Goal: Task Accomplishment & Management: Manage account settings

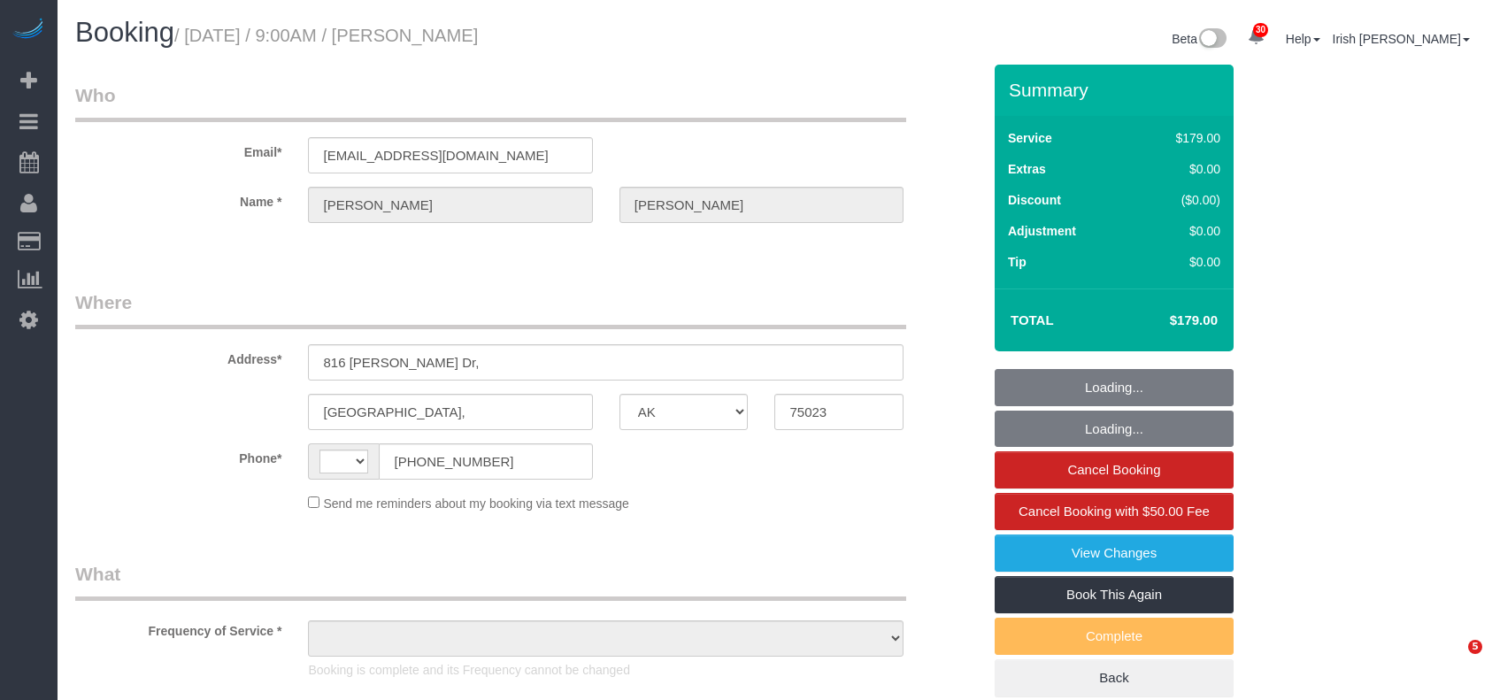
select select "[GEOGRAPHIC_DATA]"
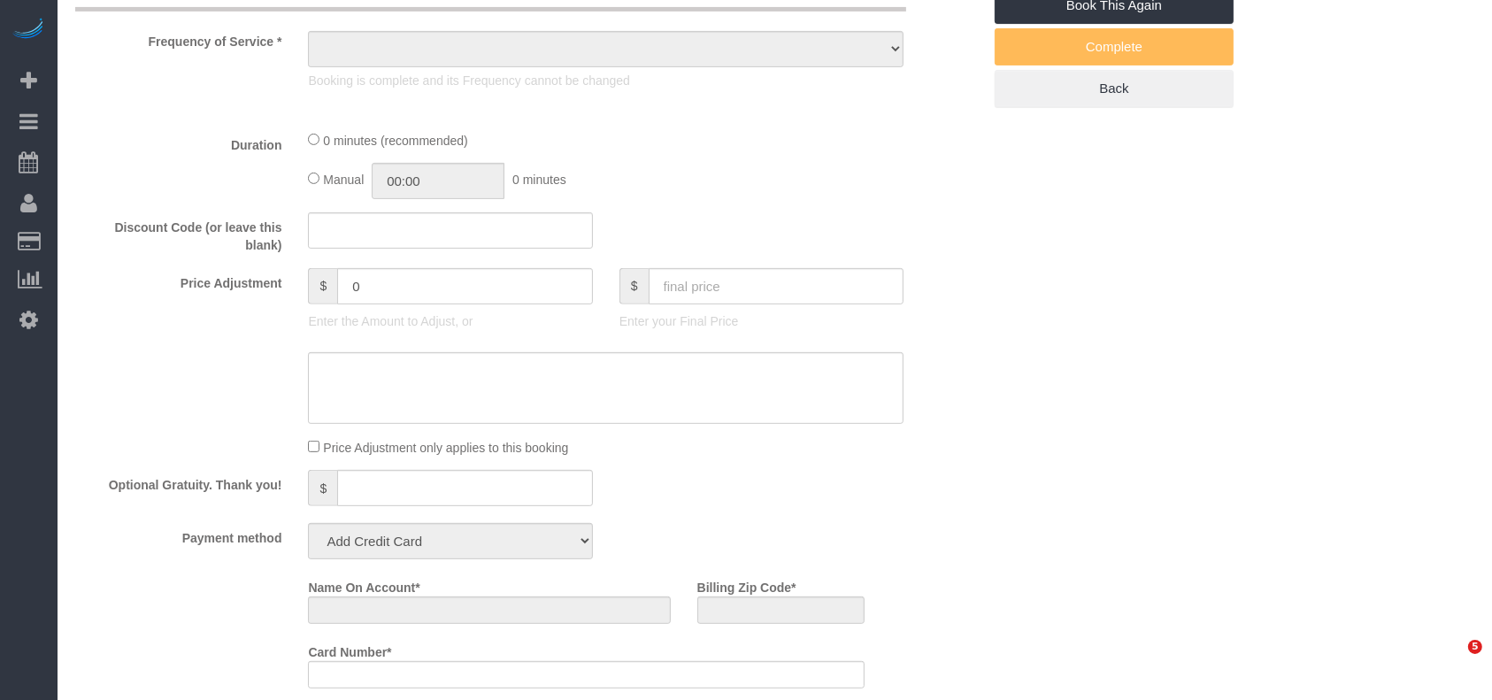
select select "string:[GEOGRAPHIC_DATA]"
select select "object:1280"
select select "3"
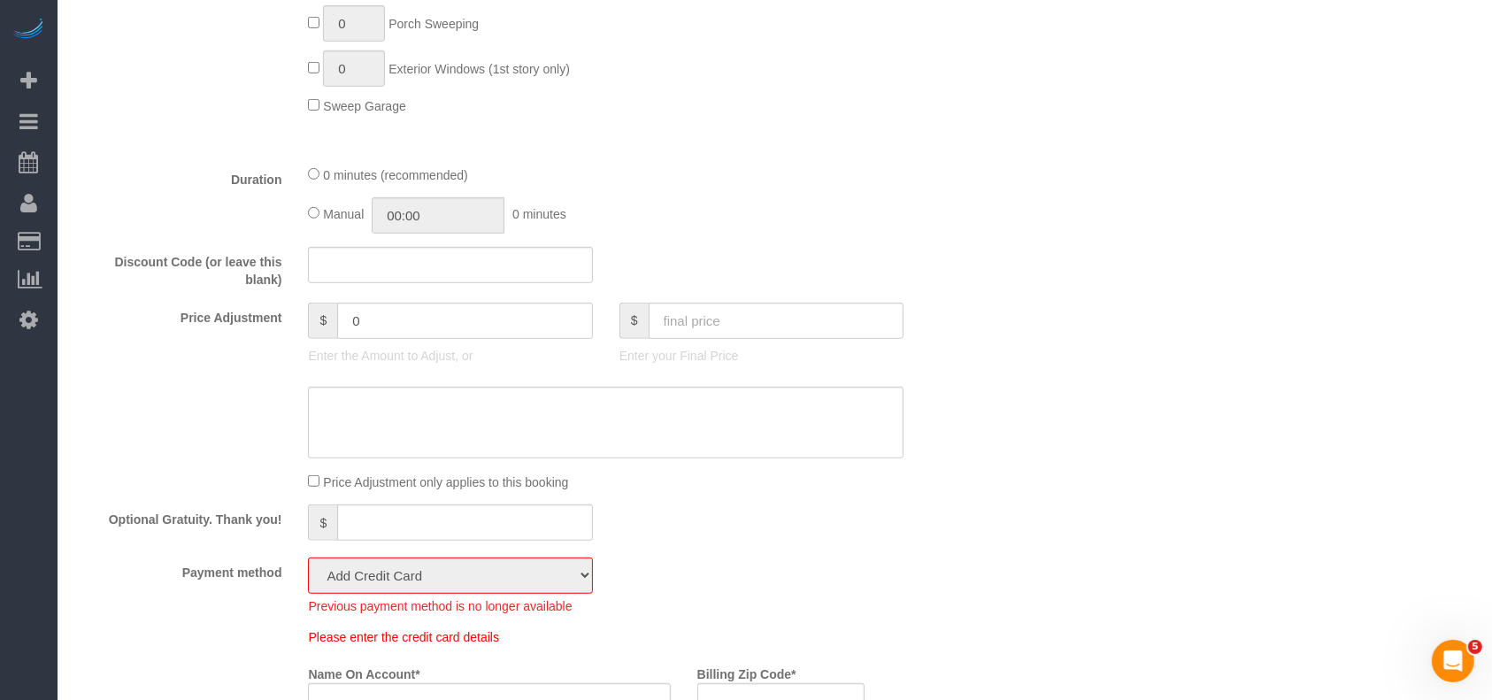
scroll to position [826, 0]
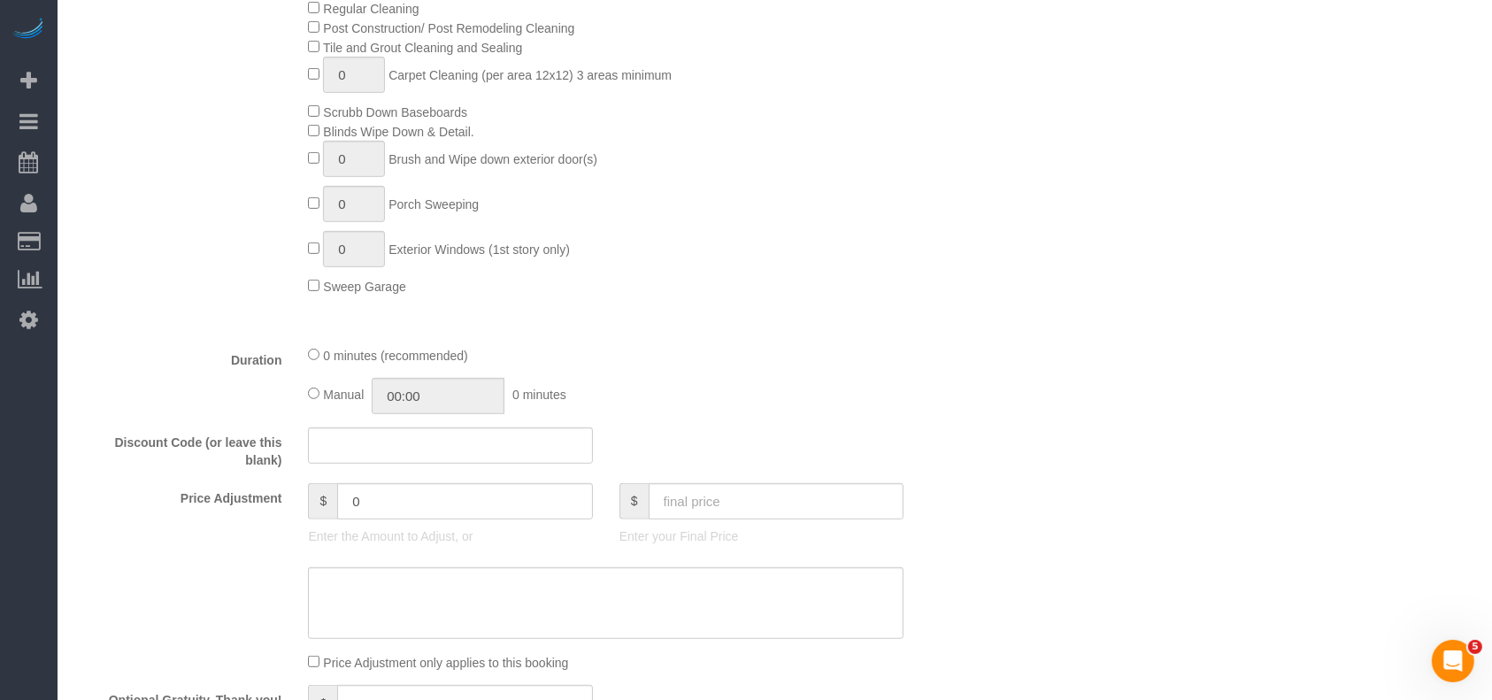
click at [105, 535] on div "Price Adjustment $ 0 Enter the Amount to Adjust, or $ Enter your Final Price" at bounding box center [528, 518] width 933 height 71
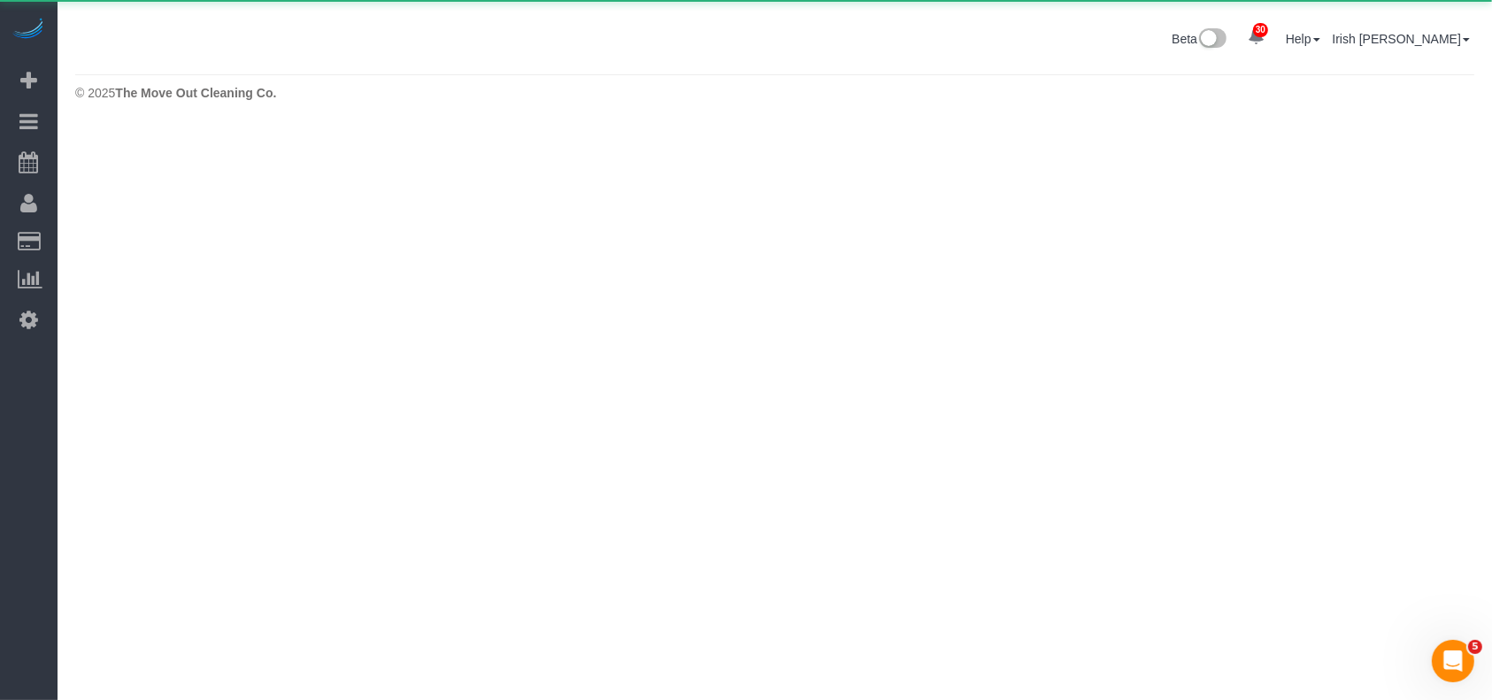
scroll to position [0, 0]
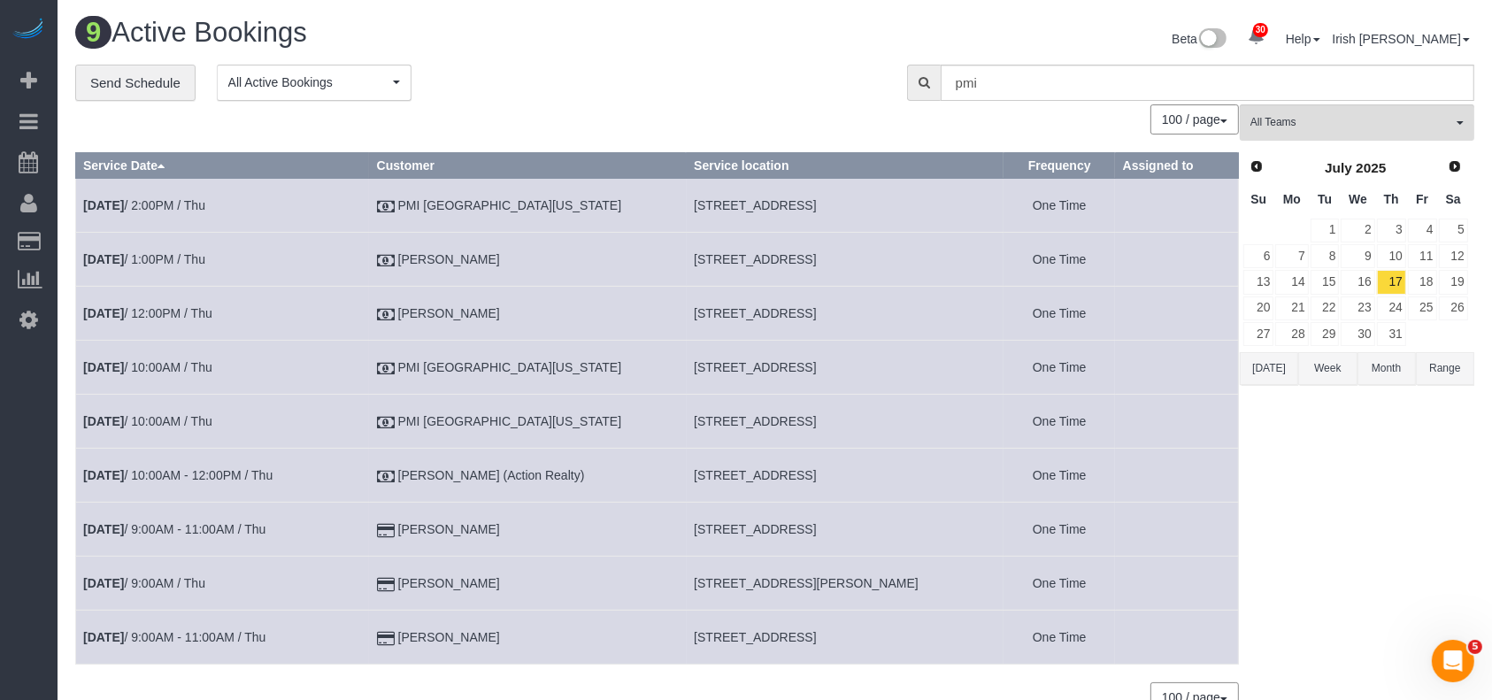
click at [1445, 372] on button "Range" at bounding box center [1445, 368] width 58 height 33
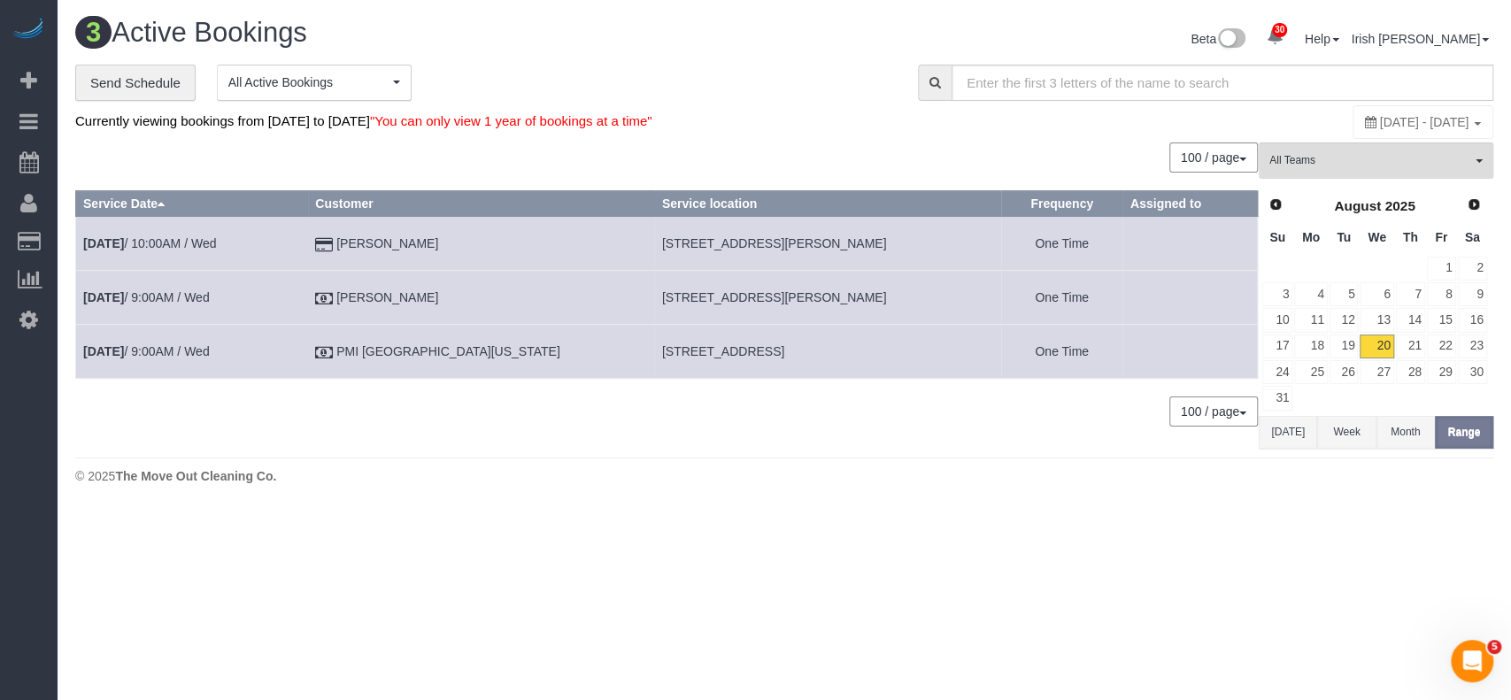
click at [1380, 120] on span "[DATE] - [DATE]" at bounding box center [1424, 122] width 89 height 14
type input "**********"
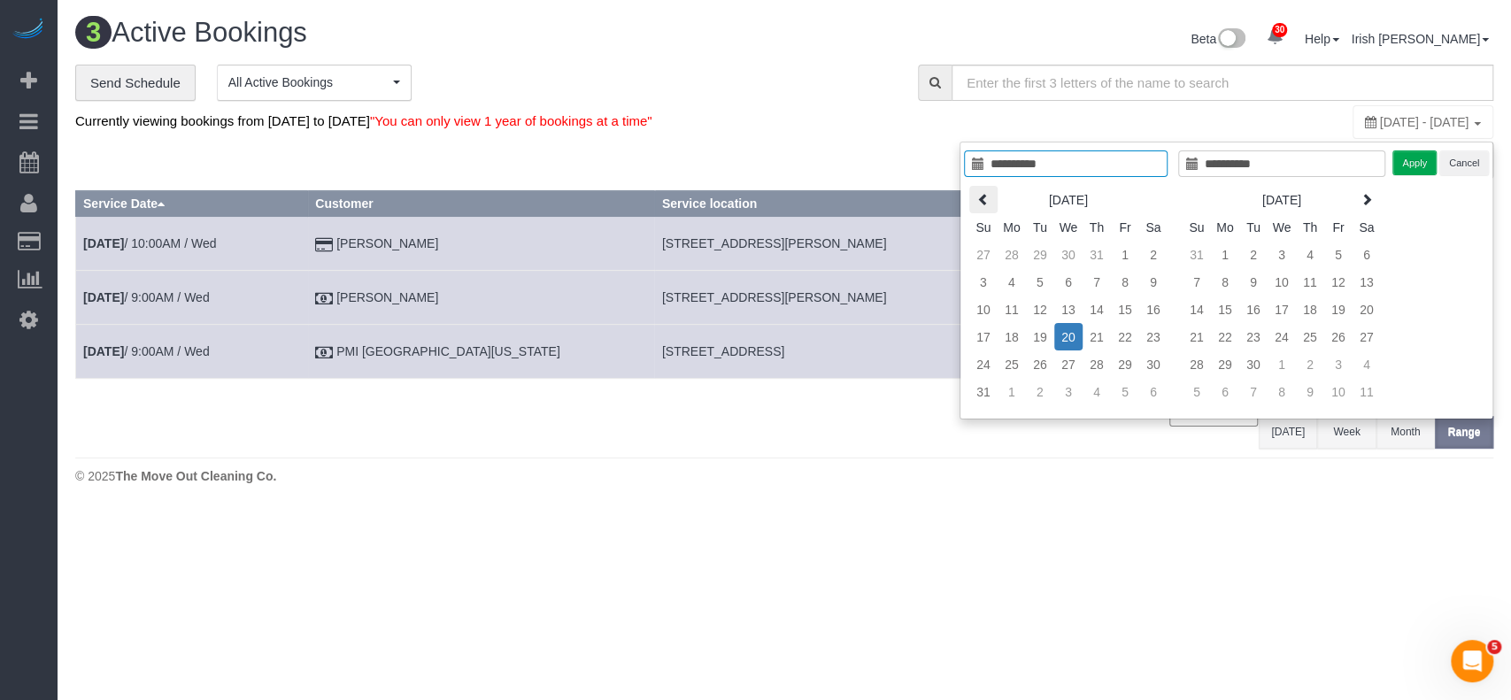
click at [974, 197] on th at bounding box center [983, 199] width 28 height 27
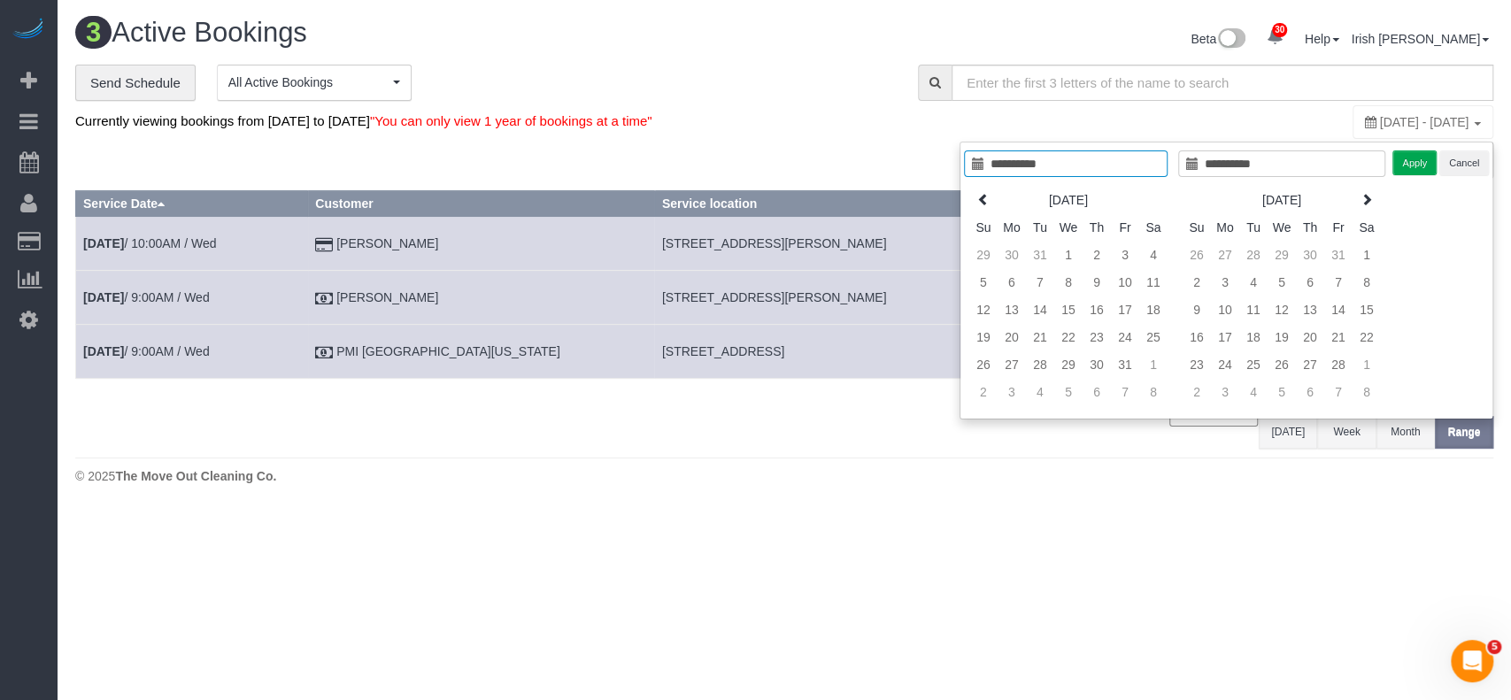
click at [974, 197] on th at bounding box center [983, 199] width 28 height 27
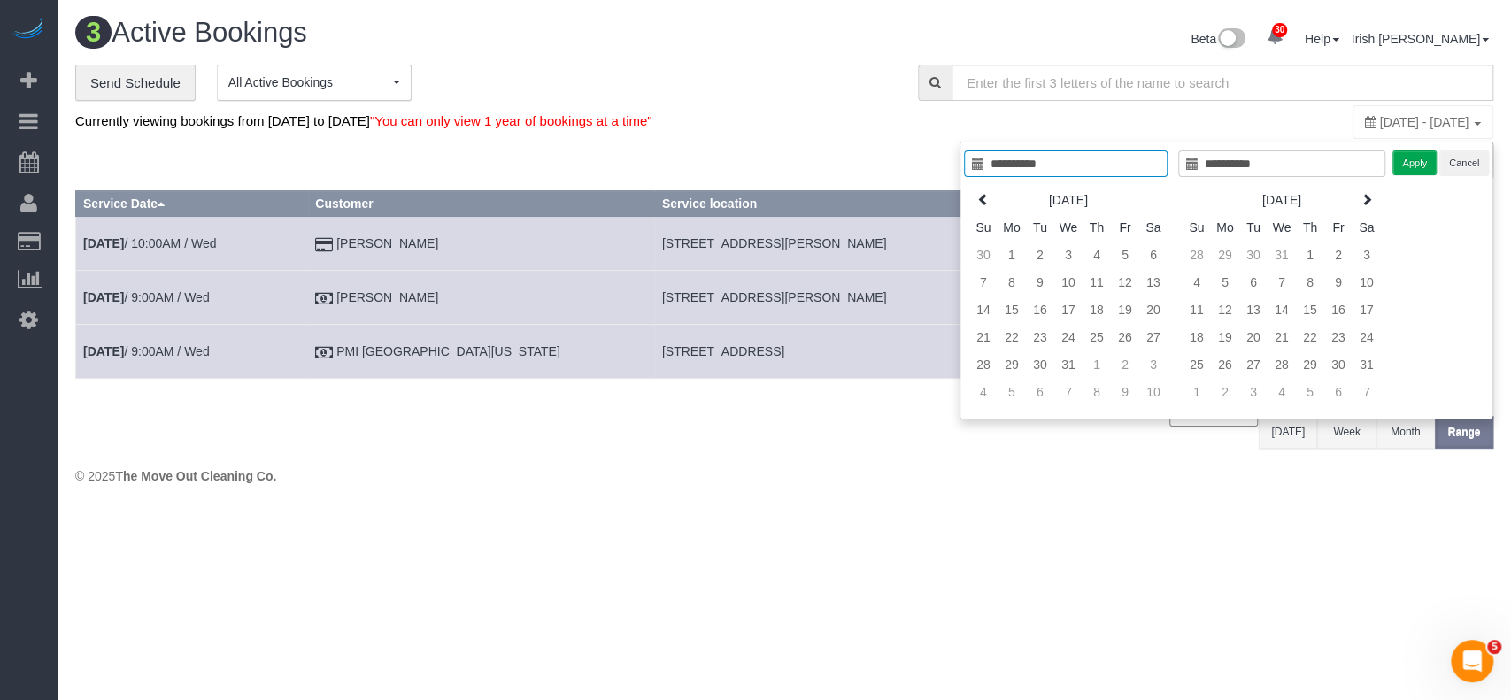
click at [974, 197] on th at bounding box center [983, 199] width 28 height 27
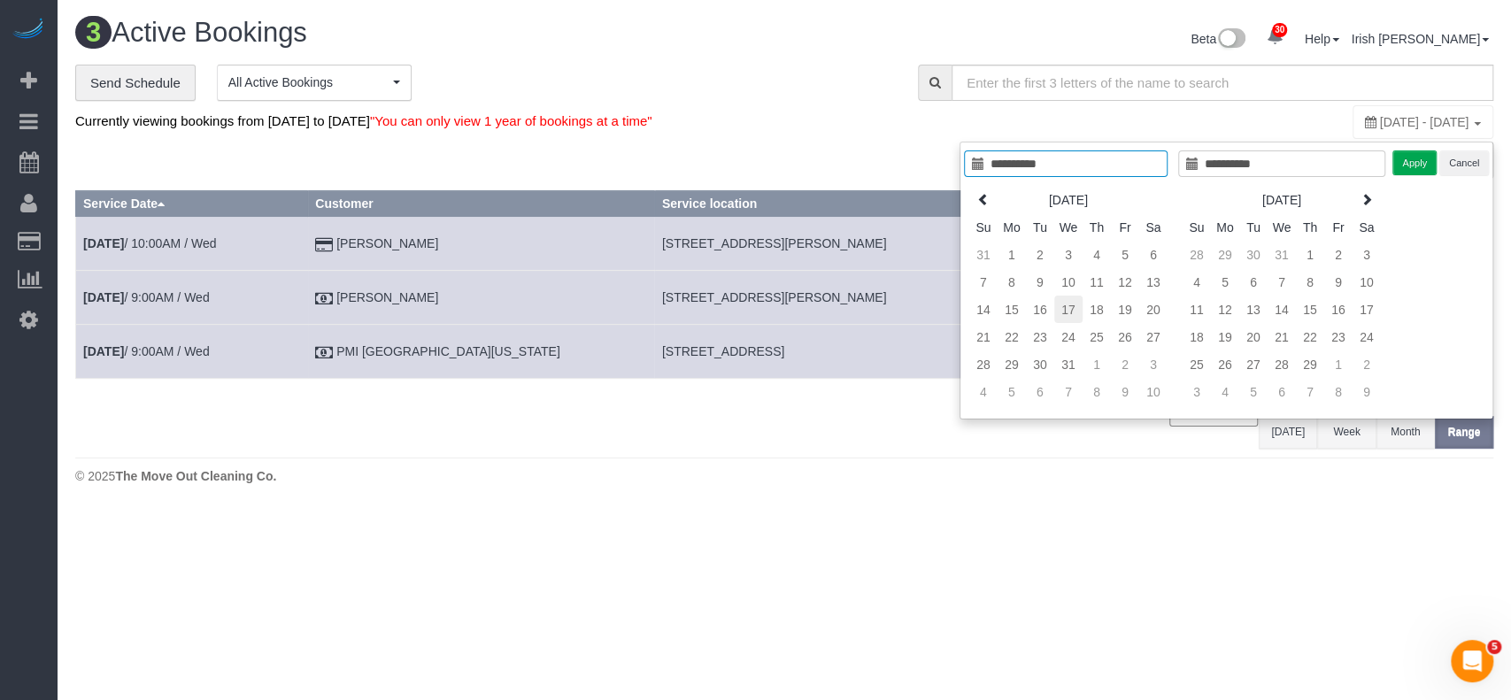
type input "**********"
click at [1080, 314] on td "17" at bounding box center [1068, 309] width 28 height 27
type input "**********"
click at [1077, 308] on td "17" at bounding box center [1068, 309] width 28 height 27
type input "**********"
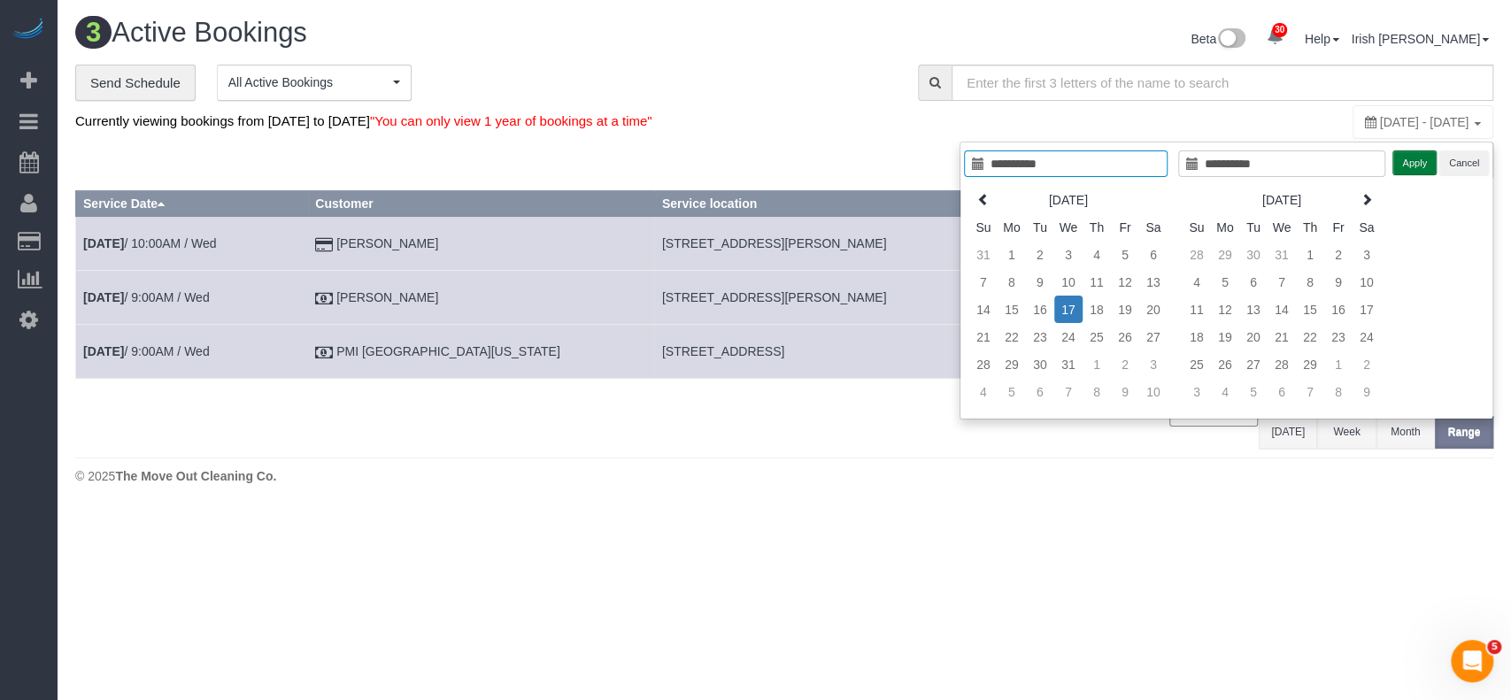
click at [1402, 163] on button "Apply" at bounding box center [1414, 163] width 44 height 26
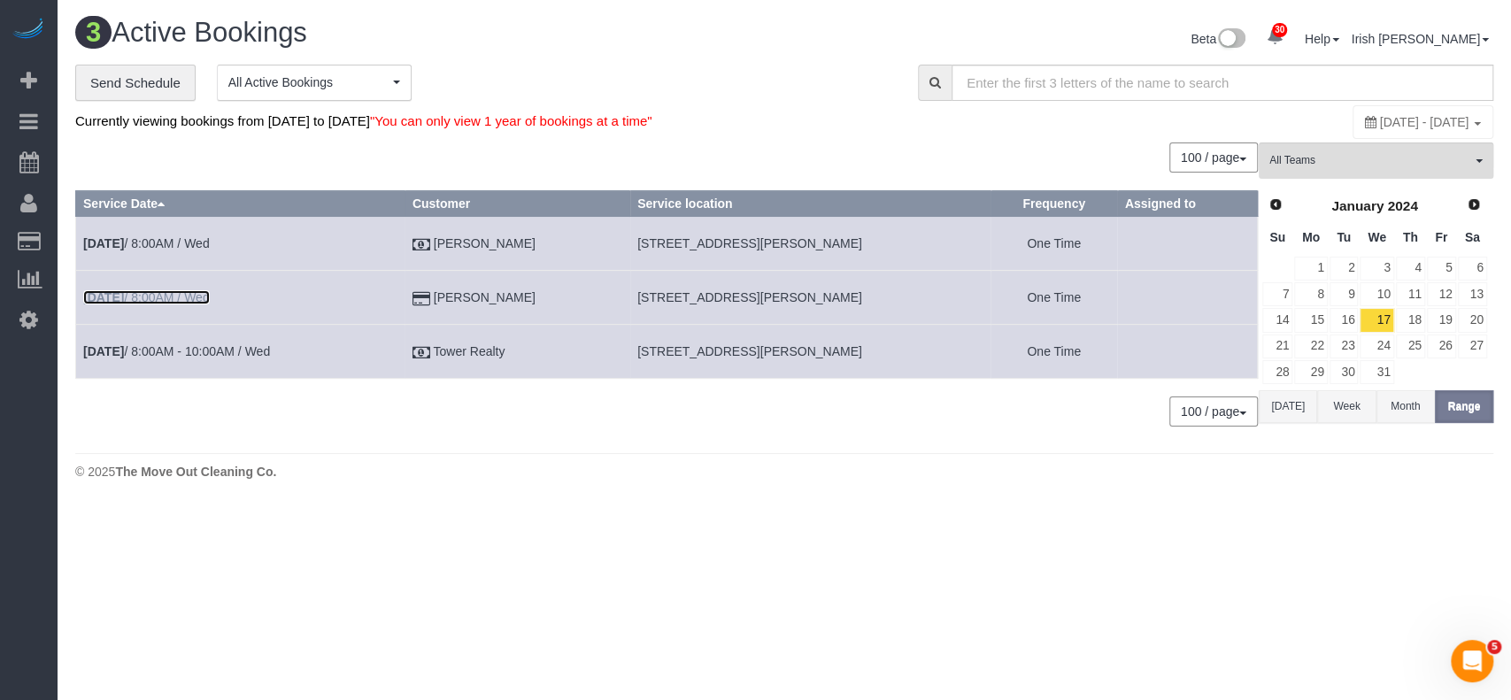
click at [175, 294] on link "[DATE] 8:00AM / Wed" at bounding box center [146, 297] width 127 height 14
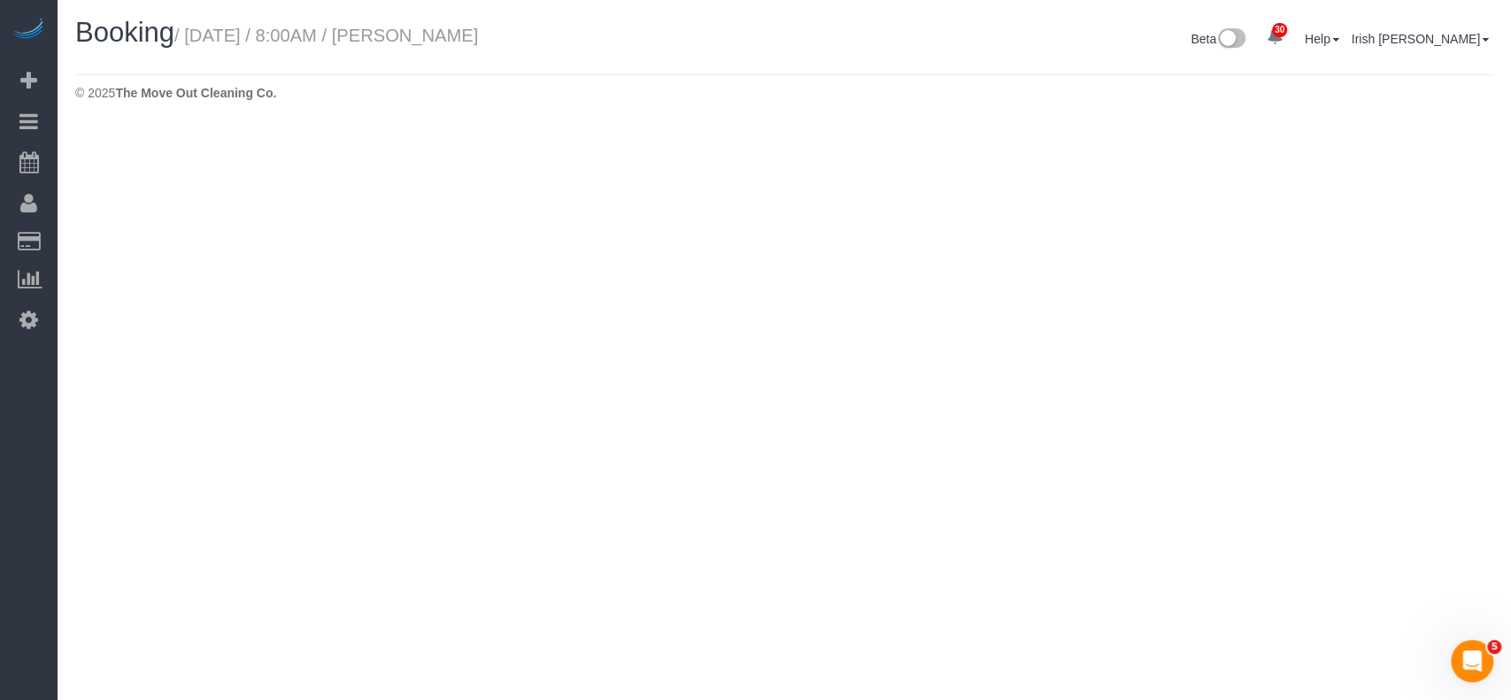
select select "[GEOGRAPHIC_DATA]"
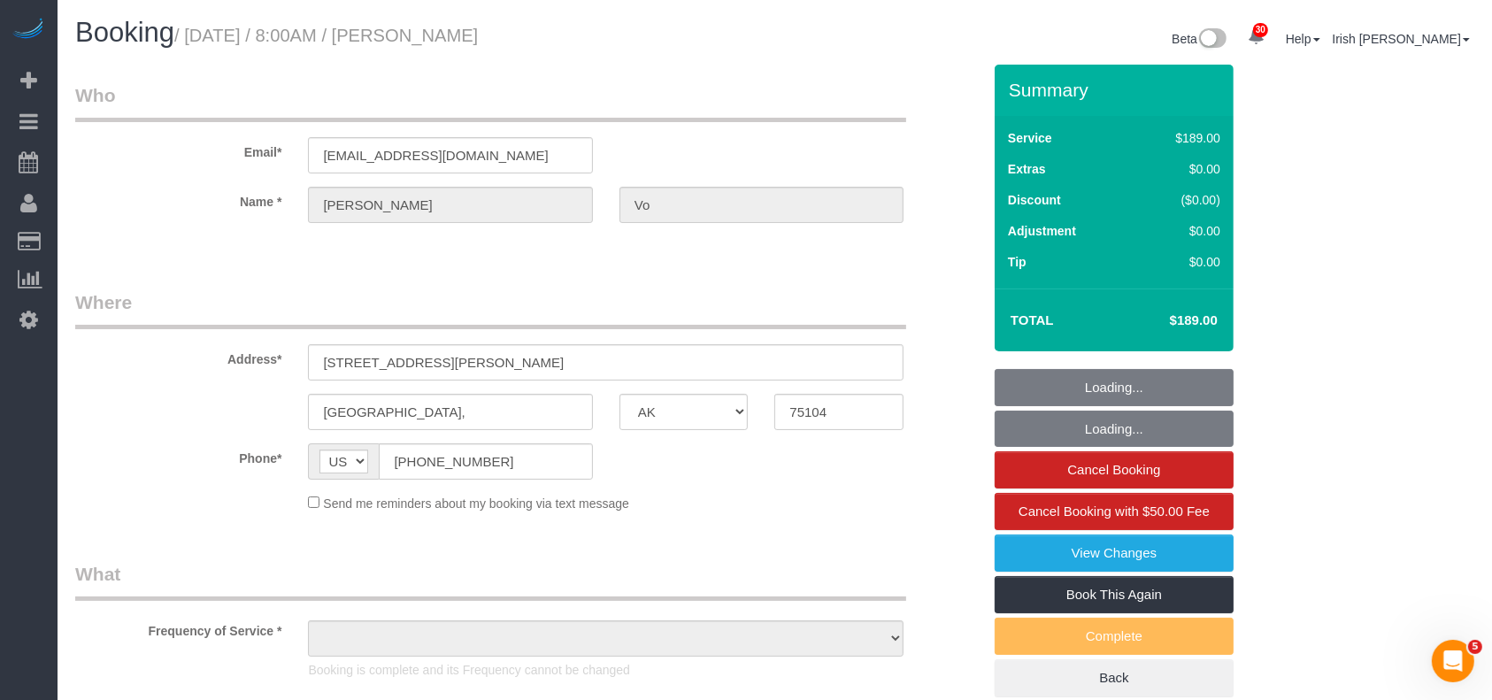
select select "3"
select select "object:1945"
select select "string:fspay-7f41e08a-9f2c-4009-9a82-f2be882036a1"
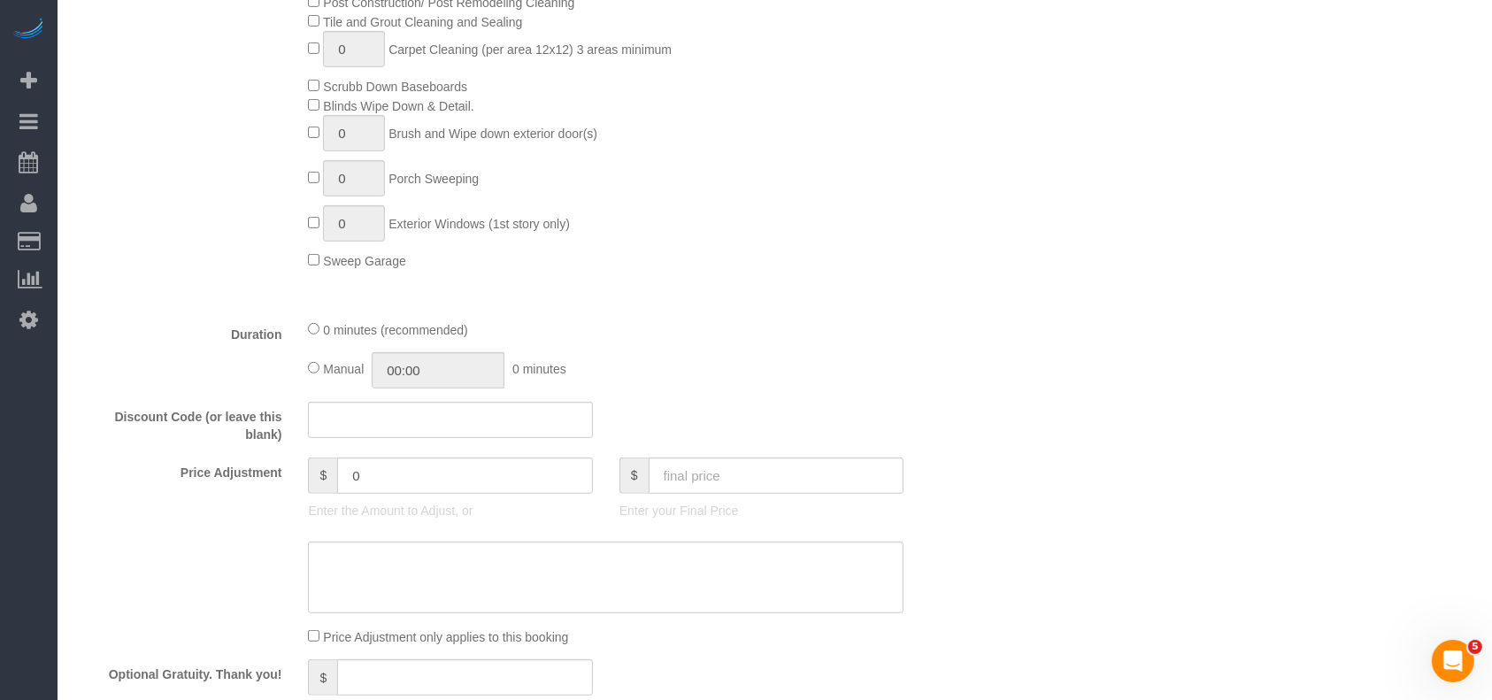
select select "object:1973"
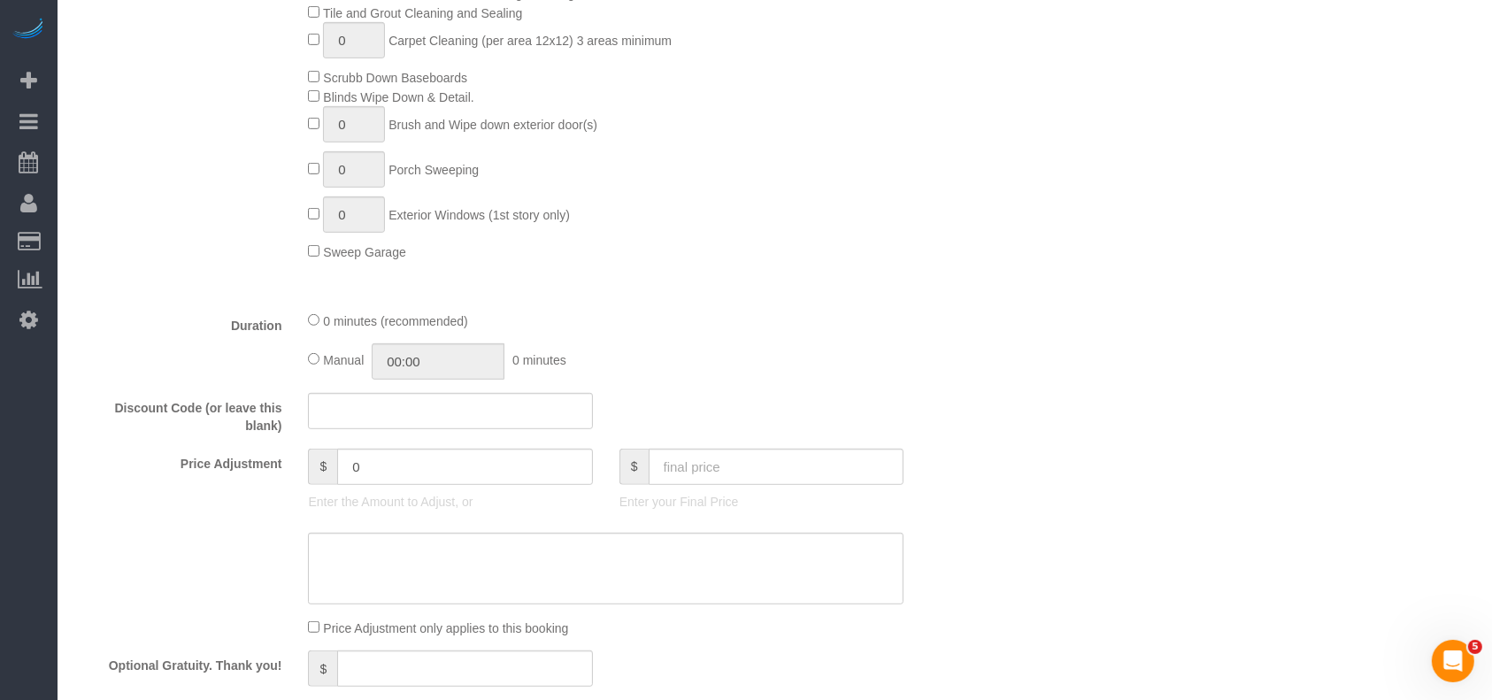
scroll to position [943, 0]
